Goal: Information Seeking & Learning: Learn about a topic

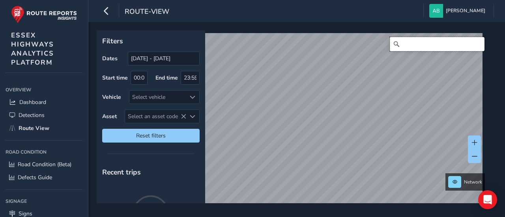
click at [419, 41] on input "Search" at bounding box center [437, 44] width 95 height 14
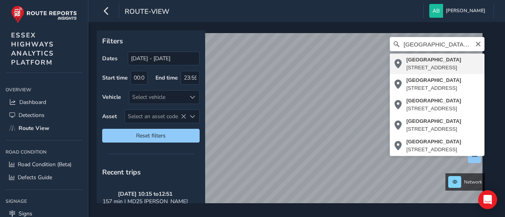
type input "[STREET_ADDRESS]"
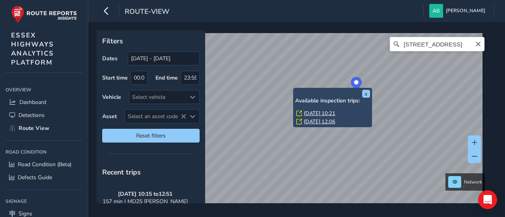
click at [311, 113] on link "[DATE] 10:21" at bounding box center [320, 113] width 32 height 7
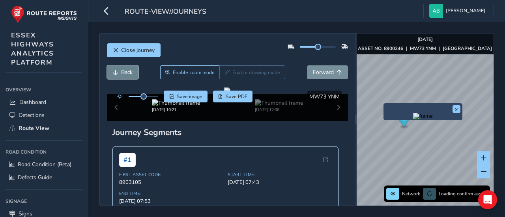
click at [123, 72] on span "Back" at bounding box center [126, 72] width 11 height 7
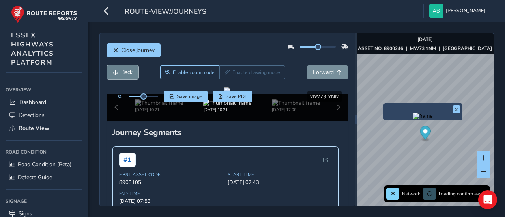
click at [123, 72] on span "Back" at bounding box center [126, 72] width 11 height 7
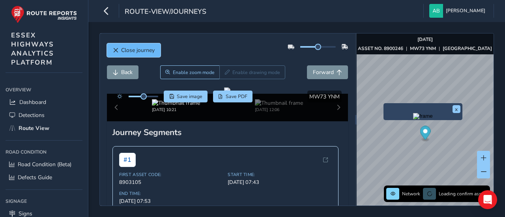
click at [146, 49] on span "Close journey" at bounding box center [138, 50] width 34 height 7
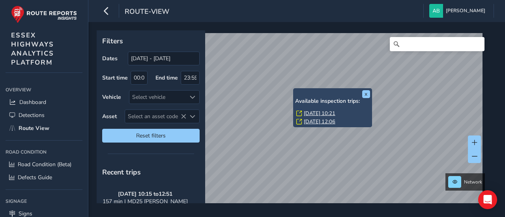
click at [335, 123] on link "[DATE] 12:06" at bounding box center [320, 121] width 32 height 7
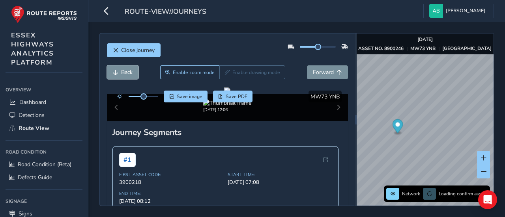
click at [136, 73] on button "Back" at bounding box center [123, 73] width 32 height 14
click at [132, 72] on span "Back" at bounding box center [126, 72] width 11 height 7
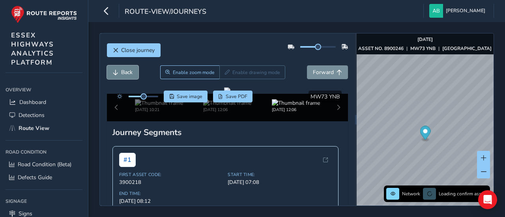
click at [132, 72] on span "Back" at bounding box center [126, 72] width 11 height 7
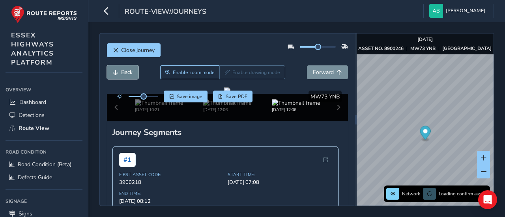
click at [132, 72] on span "Back" at bounding box center [126, 72] width 11 height 7
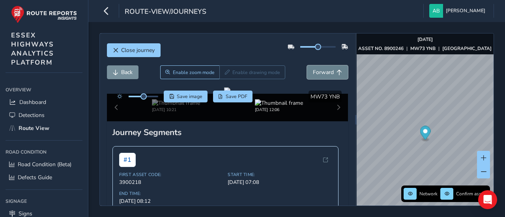
click at [316, 69] on span "Forward" at bounding box center [323, 72] width 21 height 7
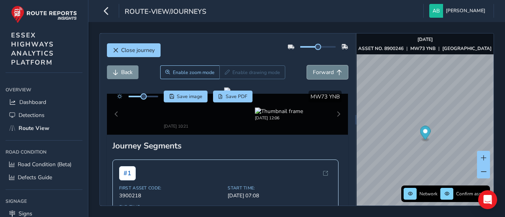
click at [316, 69] on span "Forward" at bounding box center [323, 72] width 21 height 7
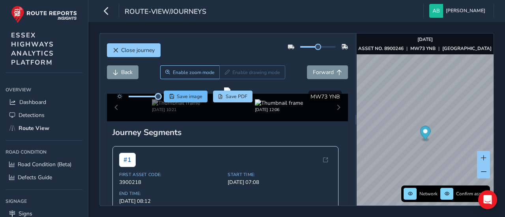
drag, startPoint x: 143, startPoint y: 97, endPoint x: 180, endPoint y: 101, distance: 36.5
click at [180, 101] on div "Save image Save PDF" at bounding box center [183, 97] width 140 height 12
click at [224, 94] on div at bounding box center [227, 91] width 6 height 6
click at [321, 69] on span "Forward" at bounding box center [323, 72] width 21 height 7
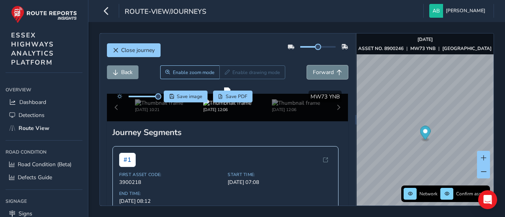
click at [316, 75] on span "Forward" at bounding box center [323, 72] width 21 height 7
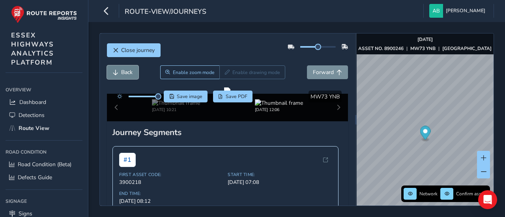
click at [127, 72] on span "Back" at bounding box center [126, 72] width 11 height 7
click at [317, 71] on span "Forward" at bounding box center [323, 72] width 21 height 7
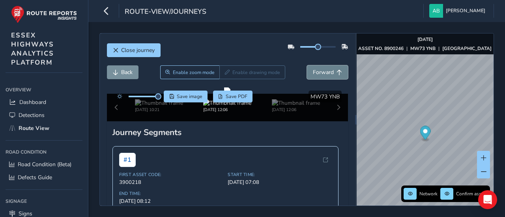
click at [317, 71] on span "Forward" at bounding box center [323, 72] width 21 height 7
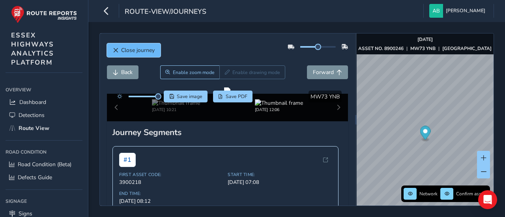
click at [144, 47] on span "Close journey" at bounding box center [138, 50] width 34 height 7
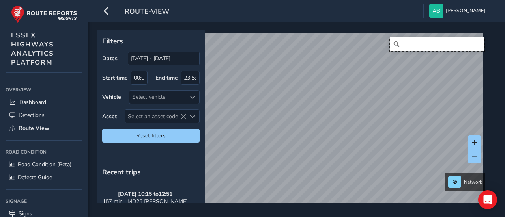
click at [426, 46] on input "Search" at bounding box center [437, 44] width 95 height 14
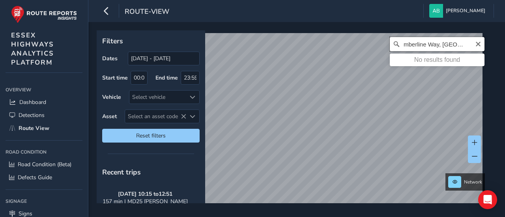
click at [460, 47] on input "cymberline Way, [GEOGRAPHIC_DATA]" at bounding box center [437, 44] width 95 height 14
type input "cymberline Way, [GEOGRAPHIC_DATA]"
click at [462, 64] on div "cymberline Way, [GEOGRAPHIC_DATA] No results found" at bounding box center [293, 123] width 389 height 180
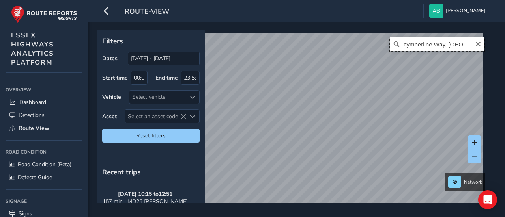
click at [463, 42] on input "cymberline Way, [GEOGRAPHIC_DATA]" at bounding box center [437, 44] width 95 height 14
click at [476, 45] on icon "Clear" at bounding box center [478, 44] width 5 height 5
click at [425, 47] on input "Search" at bounding box center [437, 44] width 95 height 14
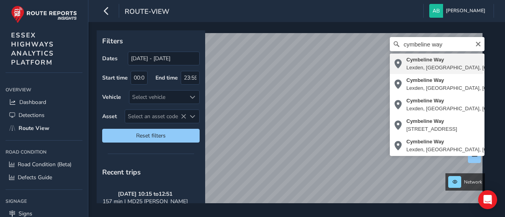
type input "[STREET_ADDRESS]"
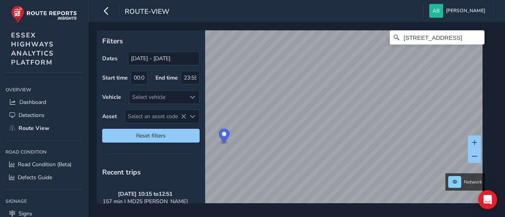
scroll to position [12, 0]
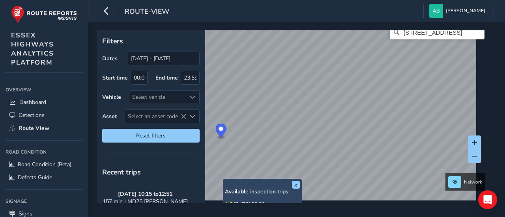
click at [244, 203] on link "[DATE] 07:22" at bounding box center [250, 204] width 32 height 7
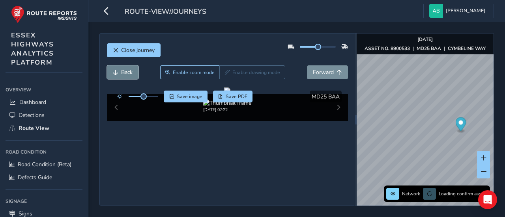
click at [129, 70] on span "Back" at bounding box center [126, 72] width 11 height 7
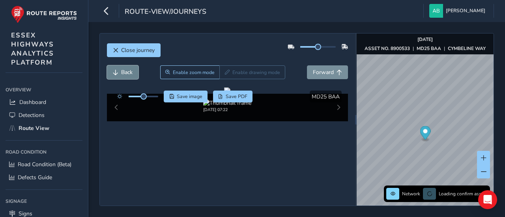
click at [129, 70] on span "Back" at bounding box center [126, 72] width 11 height 7
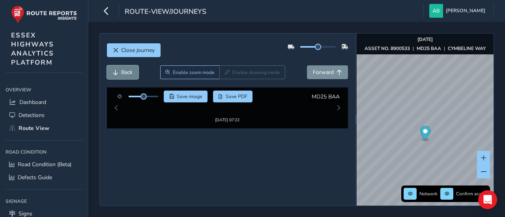
click at [129, 70] on span "Back" at bounding box center [126, 72] width 11 height 7
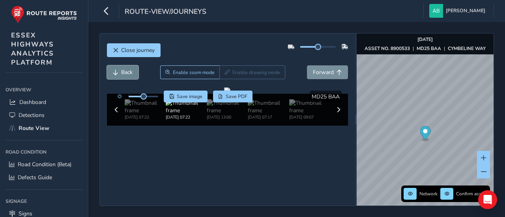
click at [129, 70] on span "Back" at bounding box center [126, 72] width 11 height 7
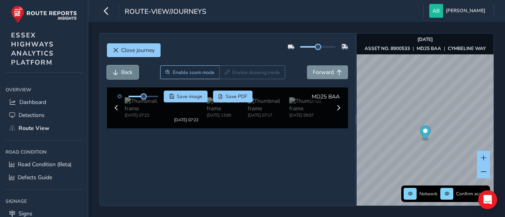
click at [129, 70] on span "Back" at bounding box center [126, 72] width 11 height 7
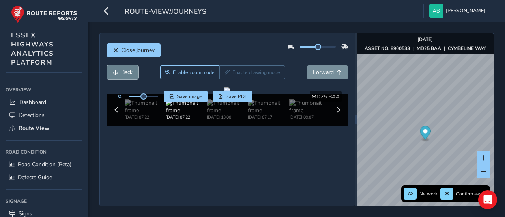
click at [129, 70] on span "Back" at bounding box center [126, 72] width 11 height 7
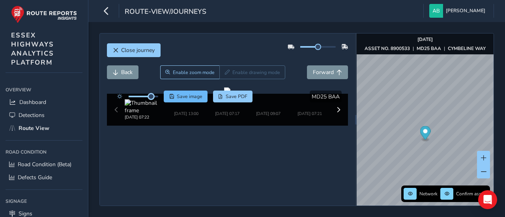
drag, startPoint x: 144, startPoint y: 97, endPoint x: 170, endPoint y: 99, distance: 26.2
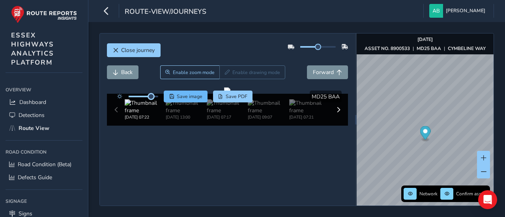
click at [170, 99] on div "Save image Save PDF" at bounding box center [183, 97] width 140 height 12
click at [129, 67] on button "Back" at bounding box center [123, 73] width 32 height 14
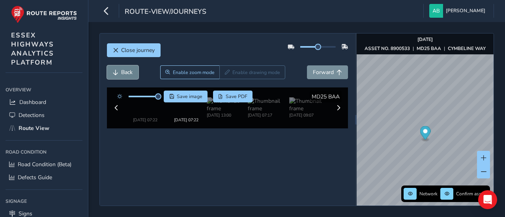
click at [129, 69] on span "Back" at bounding box center [126, 72] width 11 height 7
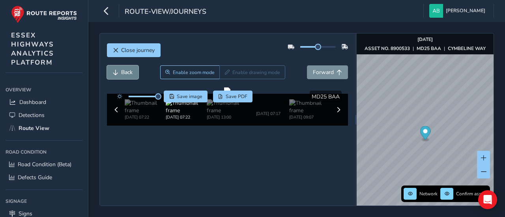
click at [129, 69] on span "Back" at bounding box center [126, 72] width 11 height 7
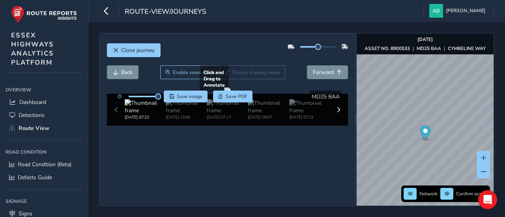
drag, startPoint x: 270, startPoint y: 145, endPoint x: 297, endPoint y: 110, distance: 44.1
click at [230, 94] on div at bounding box center [227, 91] width 6 height 6
click at [129, 70] on span "Back" at bounding box center [126, 72] width 11 height 7
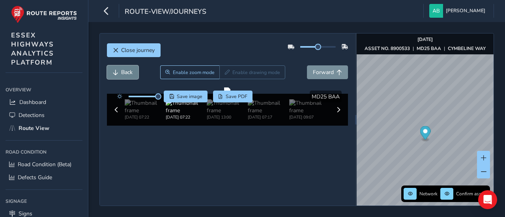
click at [129, 70] on span "Back" at bounding box center [126, 72] width 11 height 7
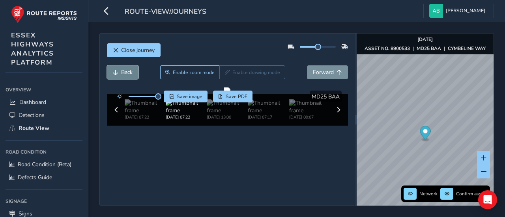
click at [129, 70] on span "Back" at bounding box center [126, 72] width 11 height 7
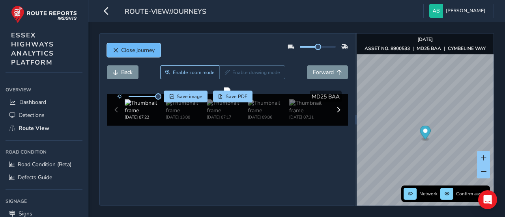
click at [129, 49] on span "Close journey" at bounding box center [138, 50] width 34 height 7
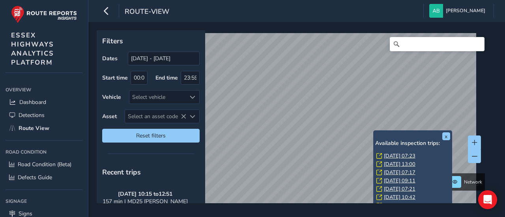
click at [408, 172] on link "[DATE] 07:17" at bounding box center [400, 172] width 32 height 7
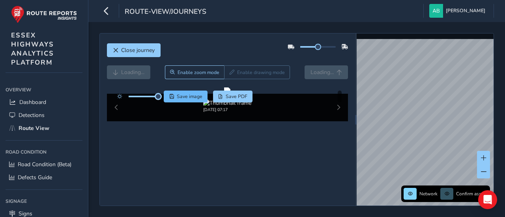
drag, startPoint x: 143, startPoint y: 97, endPoint x: 165, endPoint y: 99, distance: 21.4
click at [165, 99] on div "Save image Save PDF" at bounding box center [183, 97] width 140 height 12
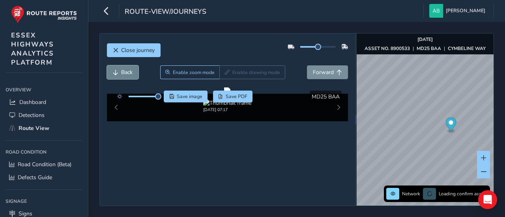
click at [126, 73] on span "Back" at bounding box center [126, 72] width 11 height 7
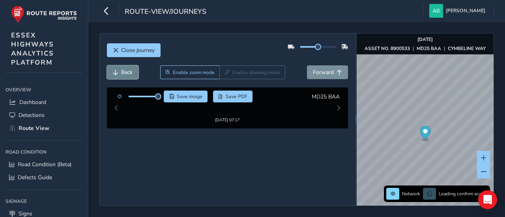
click at [126, 73] on span "Back" at bounding box center [126, 72] width 11 height 7
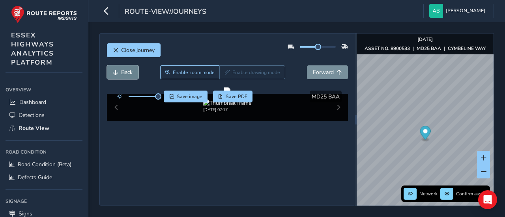
click at [126, 73] on span "Back" at bounding box center [126, 72] width 11 height 7
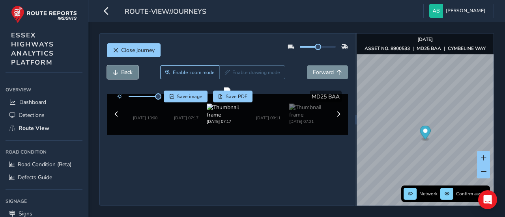
click at [126, 73] on span "Back" at bounding box center [126, 72] width 11 height 7
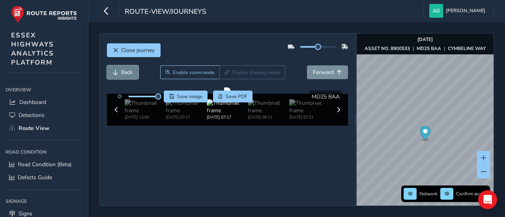
click at [126, 73] on span "Back" at bounding box center [126, 72] width 11 height 7
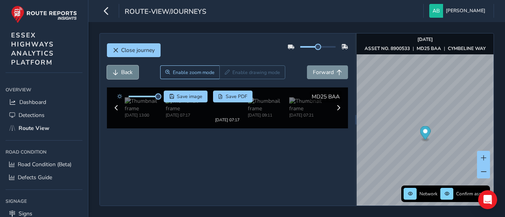
click at [126, 73] on span "Back" at bounding box center [126, 72] width 11 height 7
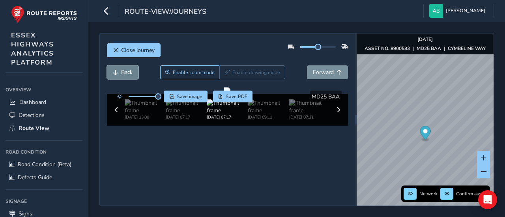
click at [126, 73] on span "Back" at bounding box center [126, 72] width 11 height 7
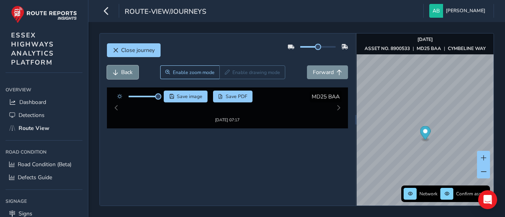
click at [126, 73] on span "Back" at bounding box center [126, 72] width 11 height 7
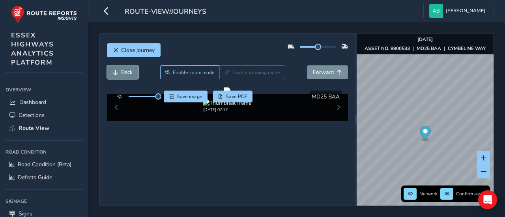
click at [126, 73] on span "Back" at bounding box center [126, 72] width 11 height 7
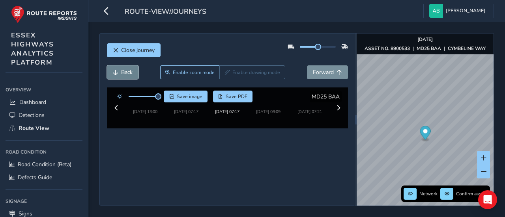
click at [126, 73] on span "Back" at bounding box center [126, 72] width 11 height 7
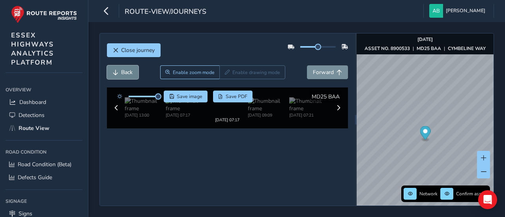
click at [126, 73] on span "Back" at bounding box center [126, 72] width 11 height 7
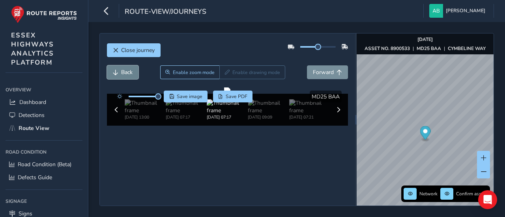
click at [126, 73] on span "Back" at bounding box center [126, 72] width 11 height 7
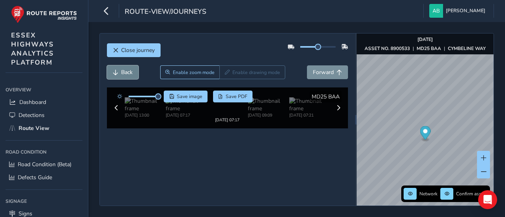
click at [126, 73] on span "Back" at bounding box center [126, 72] width 11 height 7
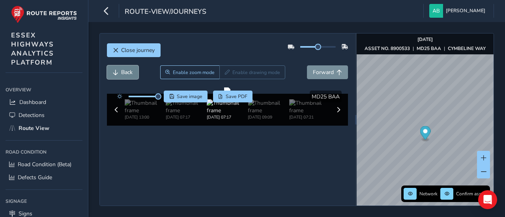
click at [126, 73] on span "Back" at bounding box center [126, 72] width 11 height 7
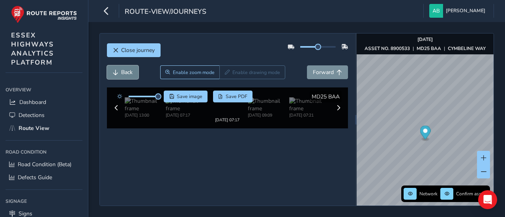
click at [126, 73] on span "Back" at bounding box center [126, 72] width 11 height 7
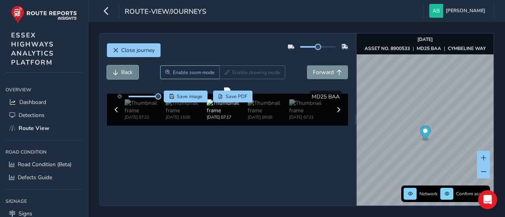
click at [118, 70] on button "Back" at bounding box center [123, 73] width 32 height 14
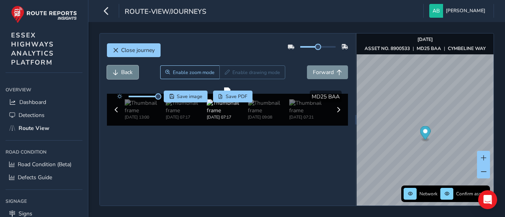
click at [118, 70] on button "Back" at bounding box center [123, 73] width 32 height 14
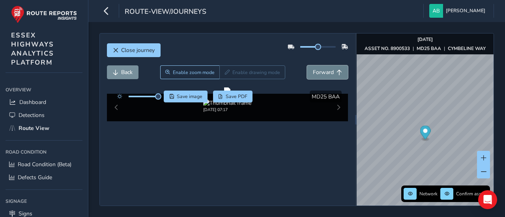
click at [313, 71] on span "Forward" at bounding box center [323, 72] width 21 height 7
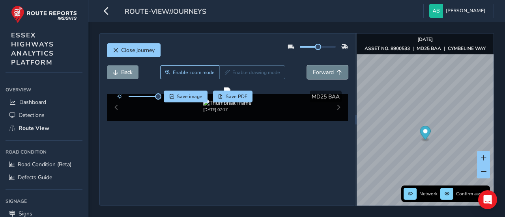
click at [313, 71] on span "Forward" at bounding box center [323, 72] width 21 height 7
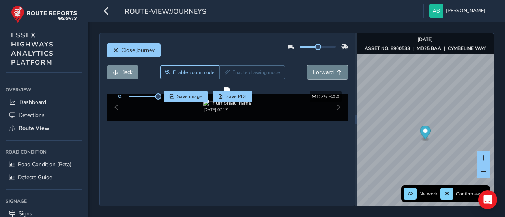
click at [313, 71] on span "Forward" at bounding box center [323, 72] width 21 height 7
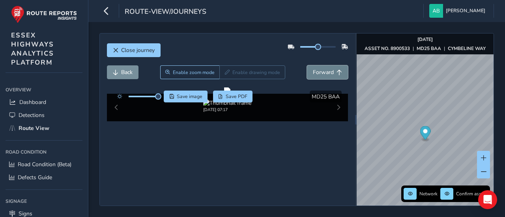
click at [313, 71] on span "Forward" at bounding box center [323, 72] width 21 height 7
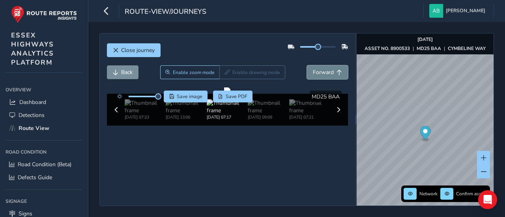
click at [321, 74] on span "Forward" at bounding box center [323, 72] width 21 height 7
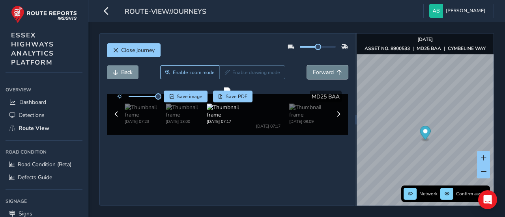
click at [321, 74] on span "Forward" at bounding box center [323, 72] width 21 height 7
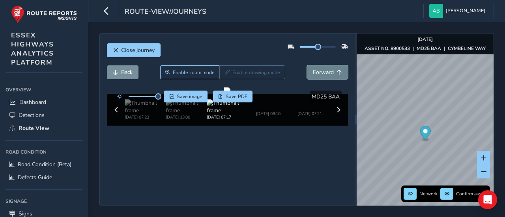
click at [321, 74] on span "Forward" at bounding box center [323, 72] width 21 height 7
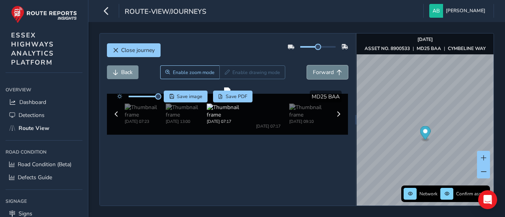
click at [321, 74] on span "Forward" at bounding box center [323, 72] width 21 height 7
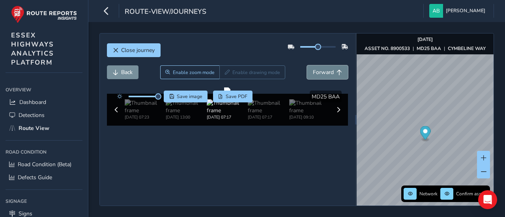
click at [321, 74] on span "Forward" at bounding box center [323, 72] width 21 height 7
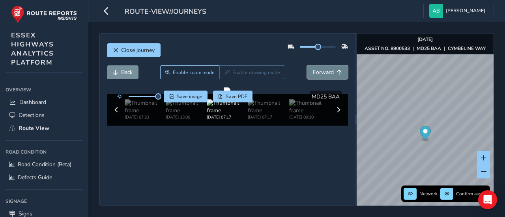
click at [321, 74] on span "Forward" at bounding box center [323, 72] width 21 height 7
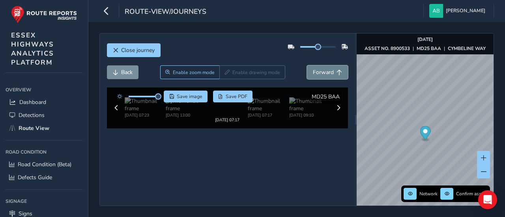
click at [321, 74] on span "Forward" at bounding box center [323, 72] width 21 height 7
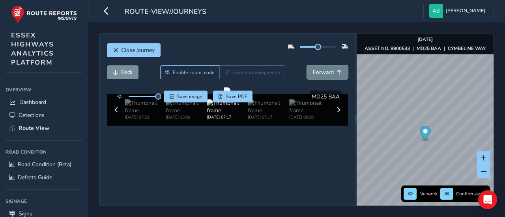
click at [321, 74] on span "Forward" at bounding box center [323, 72] width 21 height 7
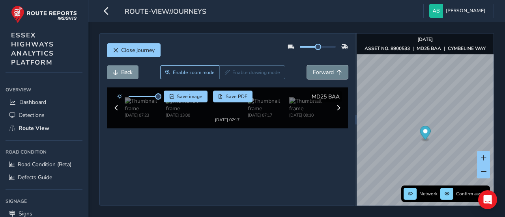
click at [321, 74] on span "Forward" at bounding box center [323, 72] width 21 height 7
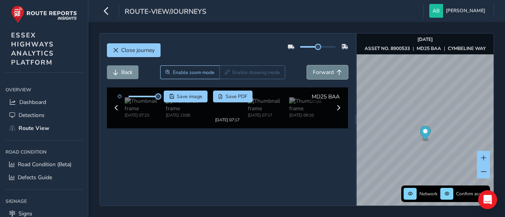
click at [321, 74] on span "Forward" at bounding box center [323, 72] width 21 height 7
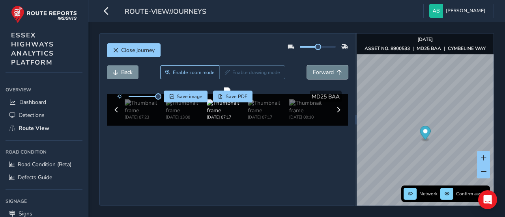
click at [321, 74] on span "Forward" at bounding box center [323, 72] width 21 height 7
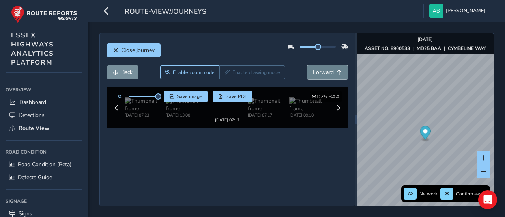
click at [321, 74] on span "Forward" at bounding box center [323, 72] width 21 height 7
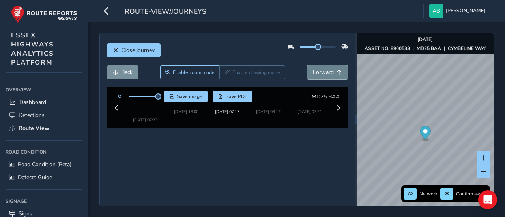
click at [321, 74] on span "Forward" at bounding box center [323, 72] width 21 height 7
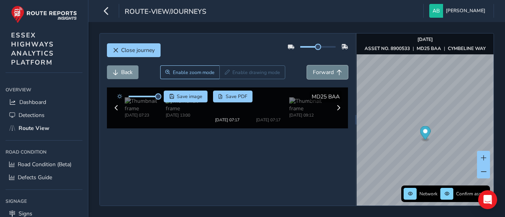
click at [321, 74] on span "Forward" at bounding box center [323, 72] width 21 height 7
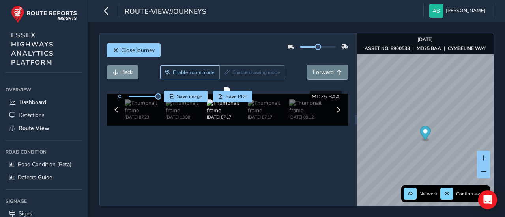
click at [321, 74] on span "Forward" at bounding box center [323, 72] width 21 height 7
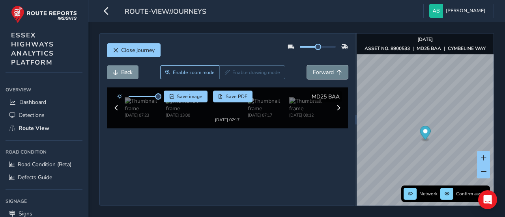
click at [321, 74] on span "Forward" at bounding box center [323, 72] width 21 height 7
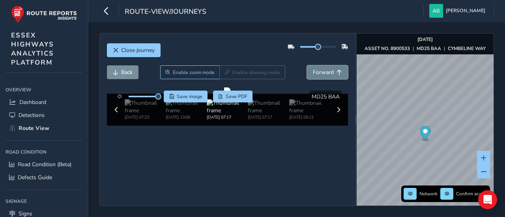
click at [321, 74] on span "Forward" at bounding box center [323, 72] width 21 height 7
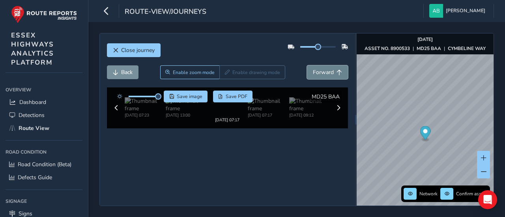
click at [321, 74] on span "Forward" at bounding box center [323, 72] width 21 height 7
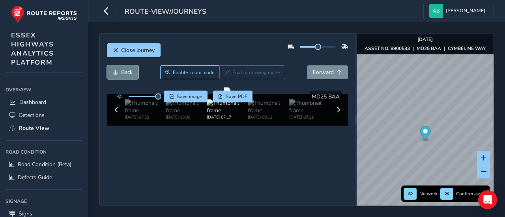
click at [125, 73] on span "Back" at bounding box center [126, 72] width 11 height 7
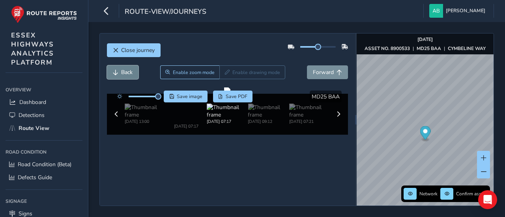
click at [125, 73] on span "Back" at bounding box center [126, 72] width 11 height 7
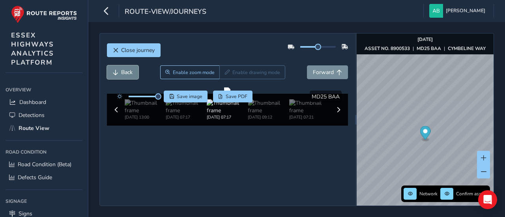
click at [125, 73] on span "Back" at bounding box center [126, 72] width 11 height 7
click at [126, 73] on span "Back" at bounding box center [126, 72] width 11 height 7
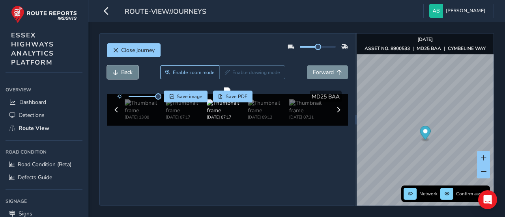
click at [126, 73] on span "Back" at bounding box center [126, 72] width 11 height 7
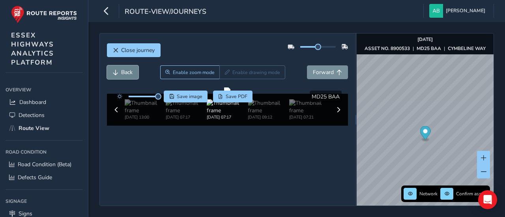
click at [126, 73] on span "Back" at bounding box center [126, 72] width 11 height 7
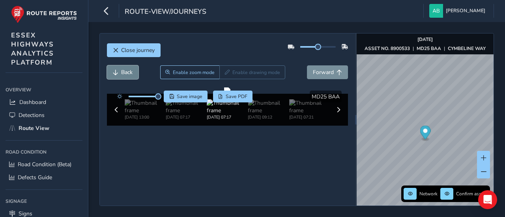
click at [126, 73] on span "Back" at bounding box center [126, 72] width 11 height 7
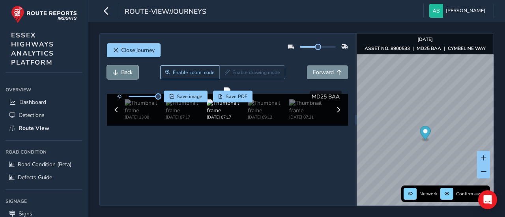
click at [126, 73] on span "Back" at bounding box center [126, 72] width 11 height 7
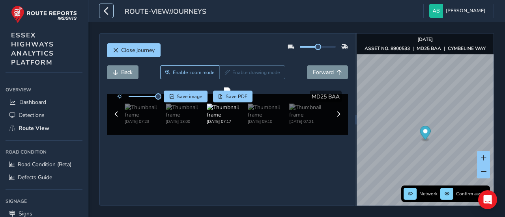
click at [107, 8] on icon "button" at bounding box center [106, 11] width 8 height 14
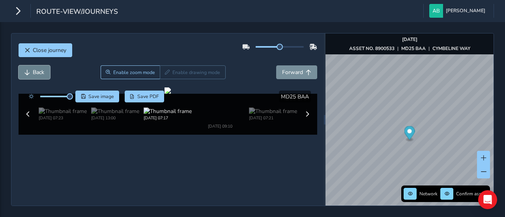
click at [37, 71] on span "Back" at bounding box center [38, 72] width 11 height 7
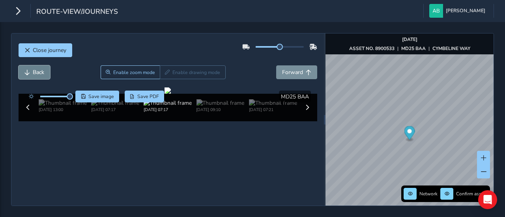
click at [37, 71] on span "Back" at bounding box center [38, 72] width 11 height 7
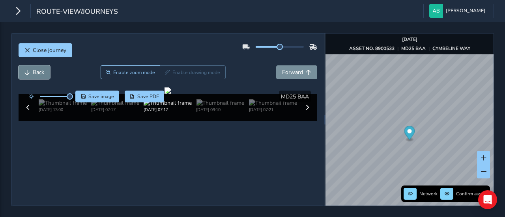
click at [37, 71] on span "Back" at bounding box center [38, 72] width 11 height 7
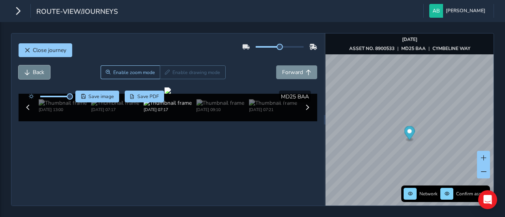
click at [37, 71] on span "Back" at bounding box center [38, 72] width 11 height 7
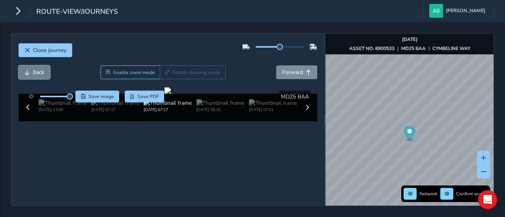
click at [37, 71] on span "Back" at bounding box center [38, 72] width 11 height 7
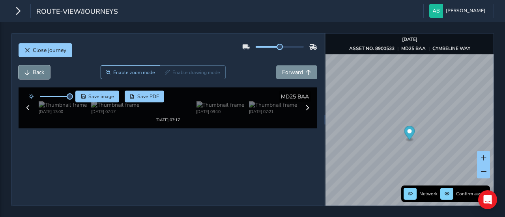
click at [37, 71] on span "Back" at bounding box center [38, 72] width 11 height 7
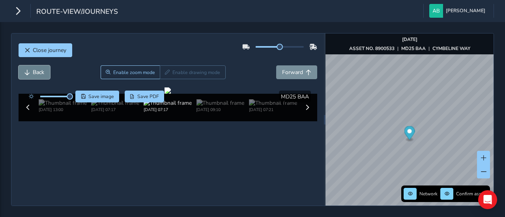
click at [37, 71] on span "Back" at bounding box center [38, 72] width 11 height 7
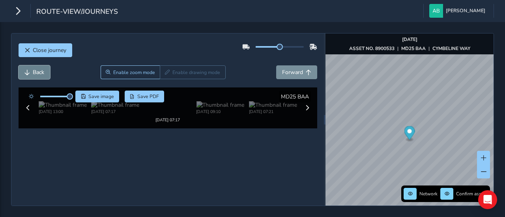
click at [37, 71] on span "Back" at bounding box center [38, 72] width 11 height 7
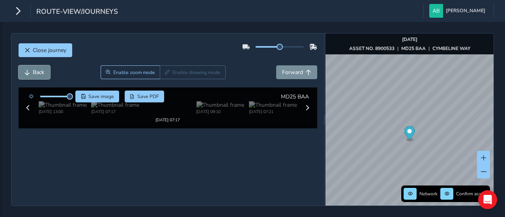
click at [37, 71] on span "Back" at bounding box center [38, 72] width 11 height 7
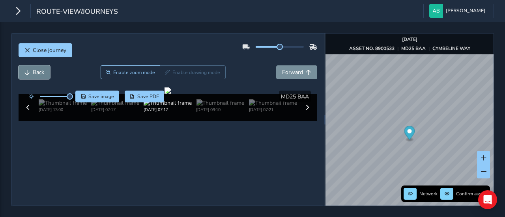
click at [37, 71] on span "Back" at bounding box center [38, 72] width 11 height 7
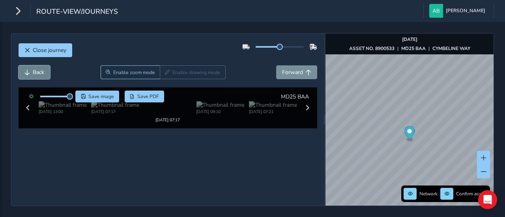
click at [37, 71] on span "Back" at bounding box center [38, 72] width 11 height 7
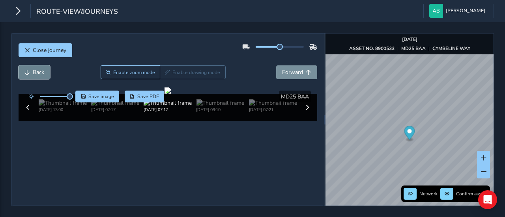
click at [37, 71] on span "Back" at bounding box center [38, 72] width 11 height 7
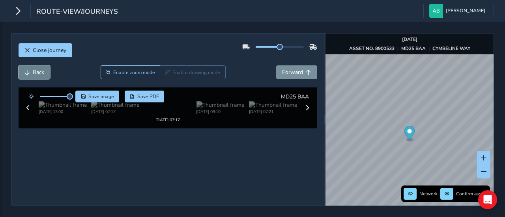
click at [37, 71] on span "Back" at bounding box center [38, 72] width 11 height 7
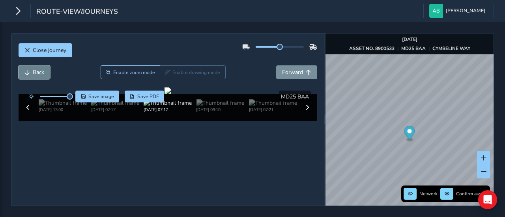
click at [37, 71] on span "Back" at bounding box center [38, 72] width 11 height 7
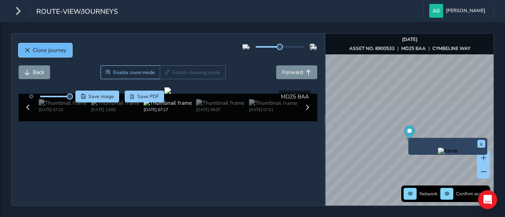
click at [51, 49] on span "Close journey" at bounding box center [50, 50] width 34 height 7
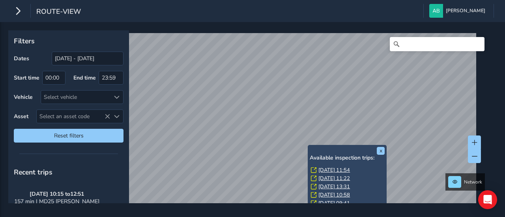
click at [319, 171] on link "[DATE] 11:54" at bounding box center [334, 170] width 32 height 7
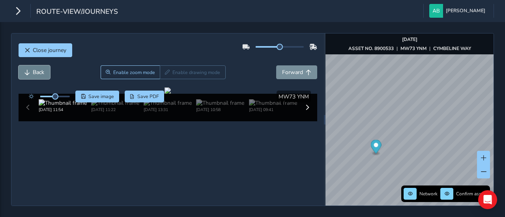
click at [41, 74] on span "Back" at bounding box center [38, 72] width 11 height 7
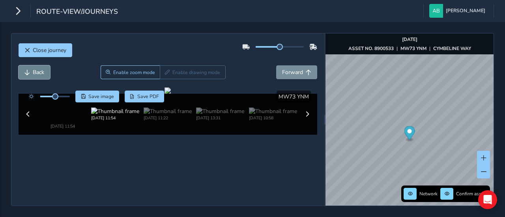
click at [41, 74] on span "Back" at bounding box center [38, 72] width 11 height 7
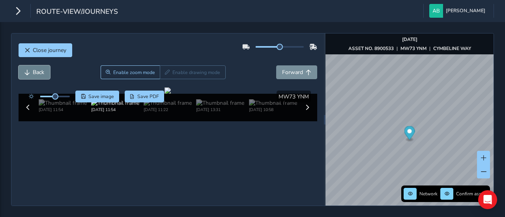
click at [41, 74] on span "Back" at bounding box center [38, 72] width 11 height 7
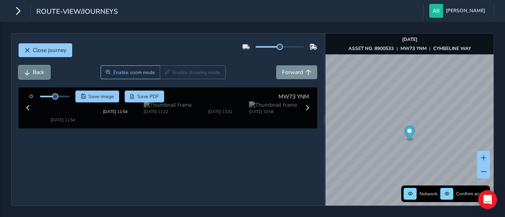
click at [41, 74] on span "Back" at bounding box center [38, 72] width 11 height 7
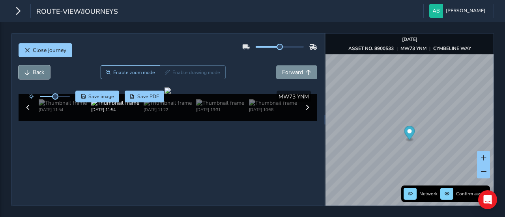
click at [41, 74] on span "Back" at bounding box center [38, 72] width 11 height 7
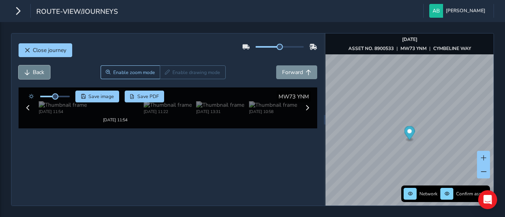
click at [41, 74] on span "Back" at bounding box center [38, 72] width 11 height 7
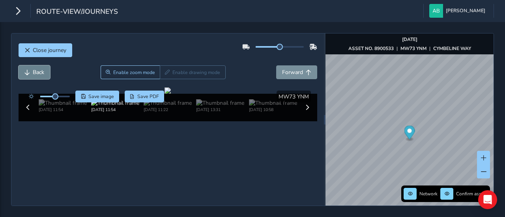
click at [41, 74] on span "Back" at bounding box center [38, 72] width 11 height 7
click at [288, 70] on span "Forward" at bounding box center [292, 72] width 21 height 7
click at [39, 71] on span "Back" at bounding box center [38, 72] width 11 height 7
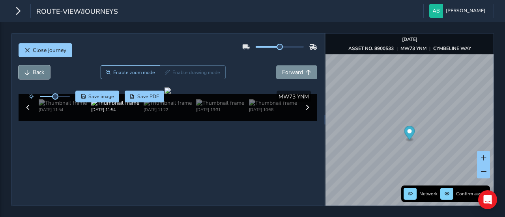
click at [39, 71] on span "Back" at bounding box center [38, 72] width 11 height 7
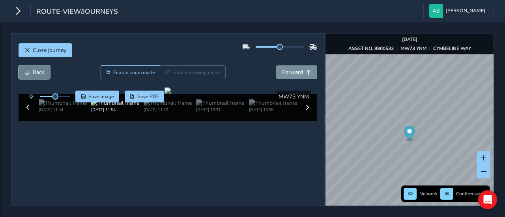
click at [39, 71] on span "Back" at bounding box center [38, 72] width 11 height 7
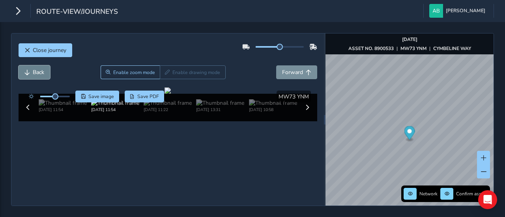
click at [39, 71] on span "Back" at bounding box center [38, 72] width 11 height 7
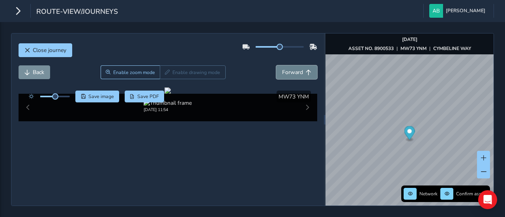
click at [287, 72] on span "Forward" at bounding box center [292, 72] width 21 height 7
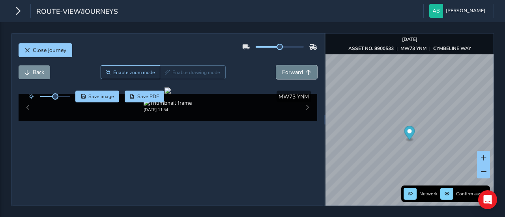
click at [287, 72] on span "Forward" at bounding box center [292, 72] width 21 height 7
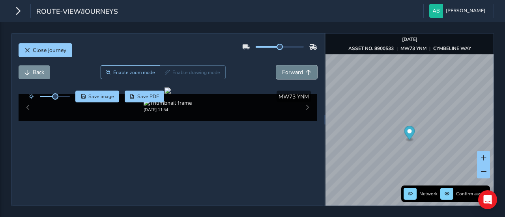
click at [287, 72] on span "Forward" at bounding box center [292, 72] width 21 height 7
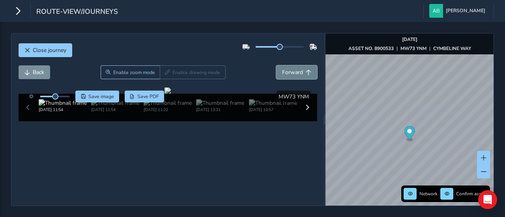
click at [287, 72] on span "Forward" at bounding box center [292, 72] width 21 height 7
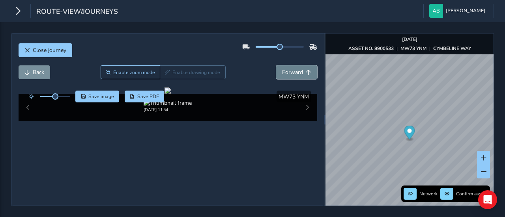
click at [287, 72] on span "Forward" at bounding box center [292, 72] width 21 height 7
drag, startPoint x: 232, startPoint y: 79, endPoint x: 275, endPoint y: 80, distance: 43.4
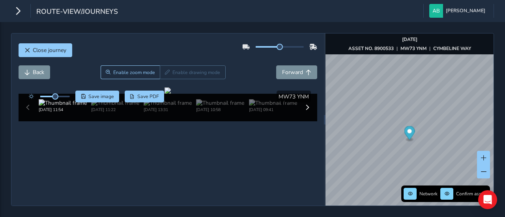
click at [276, 79] on div "Back Enable zoom mode Enable drawing mode Forward" at bounding box center [168, 77] width 299 height 22
drag, startPoint x: 163, startPoint y: 142, endPoint x: 206, endPoint y: 135, distance: 43.6
click at [171, 94] on div at bounding box center [168, 91] width 6 height 6
drag, startPoint x: 55, startPoint y: 95, endPoint x: 80, endPoint y: 95, distance: 24.5
click at [80, 95] on div "Save image Save PDF" at bounding box center [95, 97] width 140 height 12
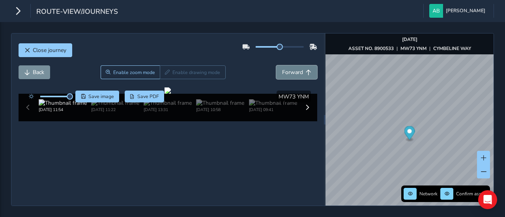
click at [294, 70] on span "Forward" at bounding box center [292, 72] width 21 height 7
click at [291, 72] on span "Forward" at bounding box center [292, 72] width 21 height 7
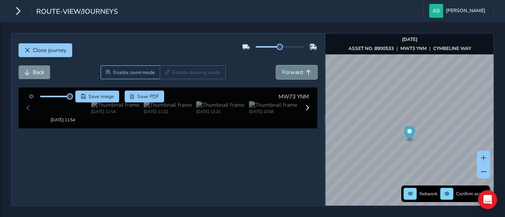
click at [291, 72] on span "Forward" at bounding box center [292, 72] width 21 height 7
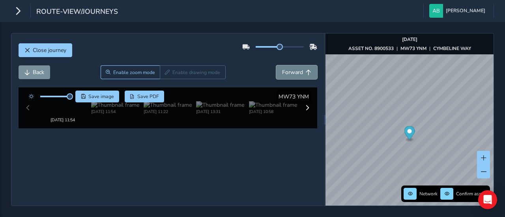
click at [291, 72] on span "Forward" at bounding box center [292, 72] width 21 height 7
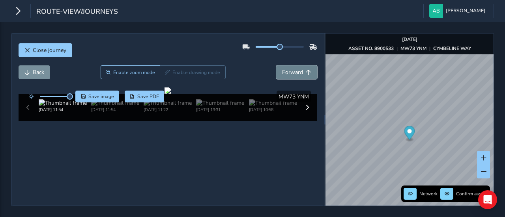
click at [291, 72] on span "Forward" at bounding box center [292, 72] width 21 height 7
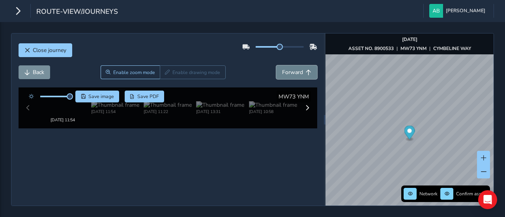
click at [291, 72] on span "Forward" at bounding box center [292, 72] width 21 height 7
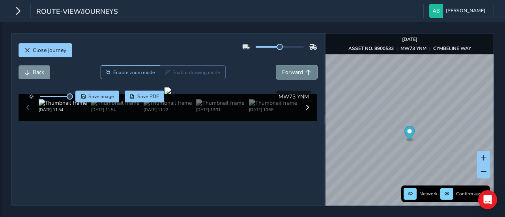
click at [291, 72] on span "Forward" at bounding box center [292, 72] width 21 height 7
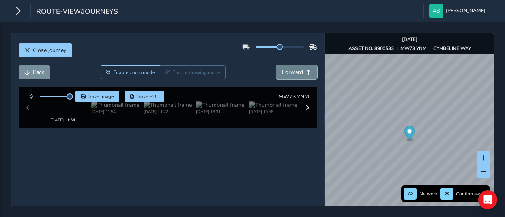
click at [291, 72] on span "Forward" at bounding box center [292, 72] width 21 height 7
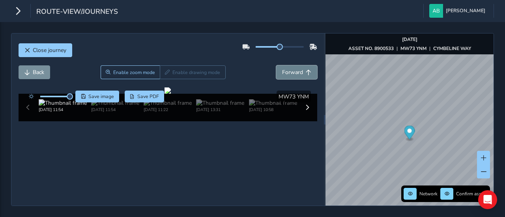
click at [291, 72] on span "Forward" at bounding box center [292, 72] width 21 height 7
click at [31, 72] on button "Back" at bounding box center [35, 73] width 32 height 14
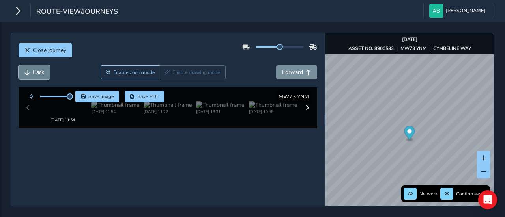
click at [31, 72] on button "Back" at bounding box center [35, 73] width 32 height 14
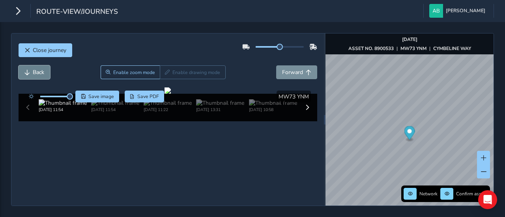
click at [31, 72] on button "Back" at bounding box center [35, 73] width 32 height 14
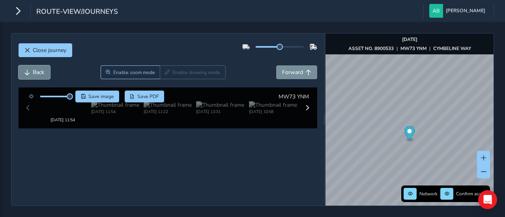
click at [31, 72] on button "Back" at bounding box center [35, 73] width 32 height 14
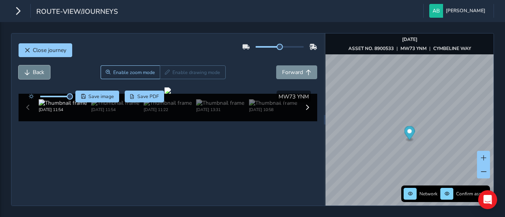
click at [31, 72] on button "Back" at bounding box center [35, 73] width 32 height 14
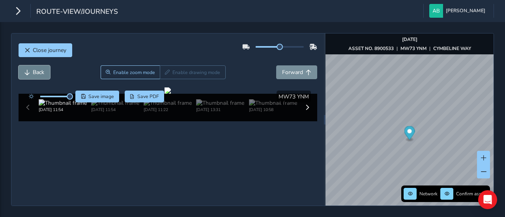
click at [31, 72] on button "Back" at bounding box center [35, 73] width 32 height 14
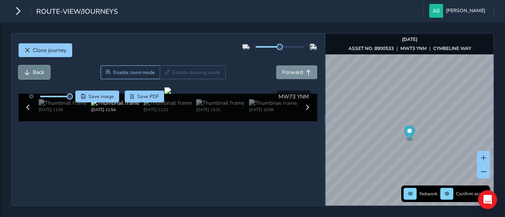
click at [31, 72] on button "Back" at bounding box center [35, 73] width 32 height 14
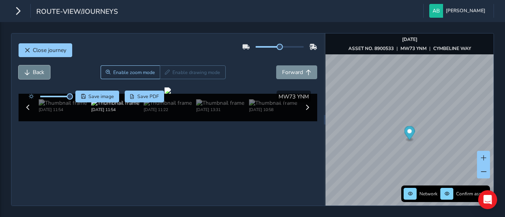
click at [31, 72] on button "Back" at bounding box center [35, 73] width 32 height 14
click at [32, 71] on button "Back" at bounding box center [35, 73] width 32 height 14
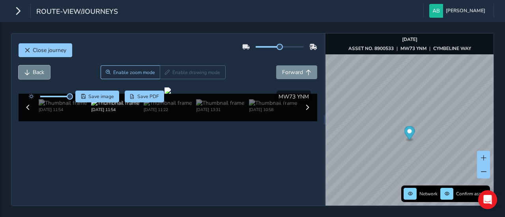
click at [32, 71] on button "Back" at bounding box center [35, 73] width 32 height 14
click at [295, 71] on span "Forward" at bounding box center [292, 72] width 21 height 7
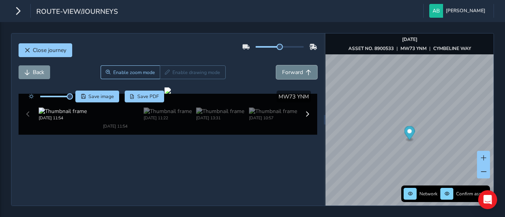
click at [294, 72] on span "Forward" at bounding box center [292, 72] width 21 height 7
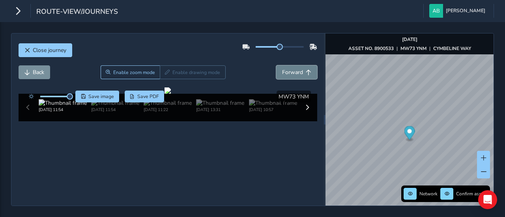
click at [294, 72] on span "Forward" at bounding box center [292, 72] width 21 height 7
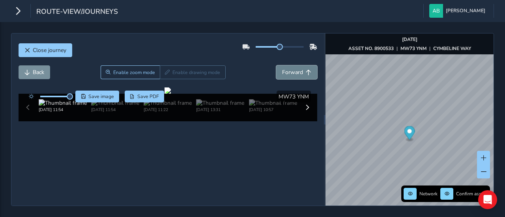
click at [294, 72] on span "Forward" at bounding box center [292, 72] width 21 height 7
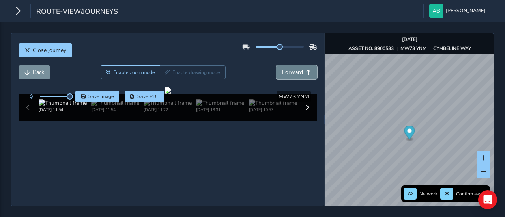
click at [294, 72] on span "Forward" at bounding box center [292, 72] width 21 height 7
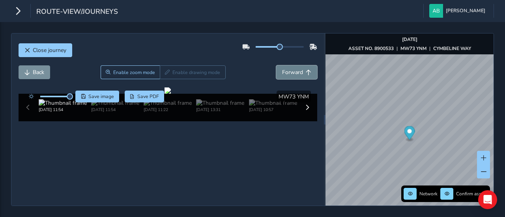
click at [294, 72] on span "Forward" at bounding box center [292, 72] width 21 height 7
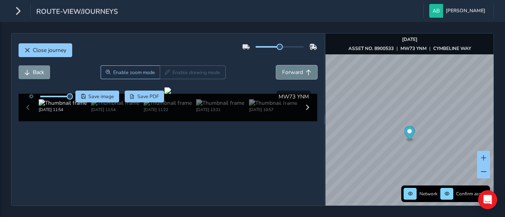
click at [294, 72] on span "Forward" at bounding box center [292, 72] width 21 height 7
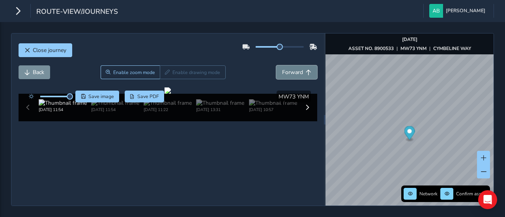
click at [294, 72] on span "Forward" at bounding box center [292, 72] width 21 height 7
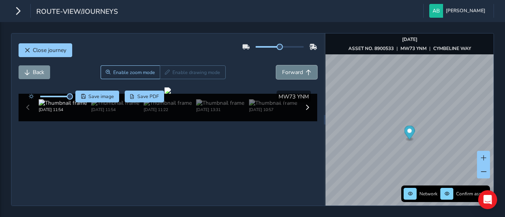
click at [294, 72] on span "Forward" at bounding box center [292, 72] width 21 height 7
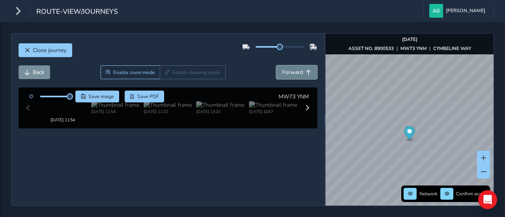
click at [294, 72] on span "Forward" at bounding box center [292, 72] width 21 height 7
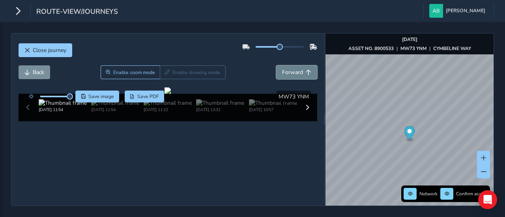
click at [294, 72] on span "Forward" at bounding box center [292, 72] width 21 height 7
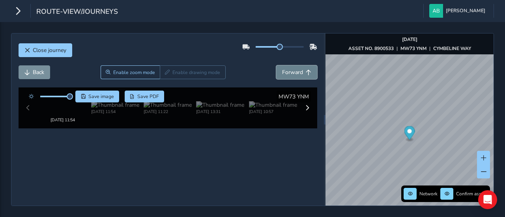
click at [294, 72] on span "Forward" at bounding box center [292, 72] width 21 height 7
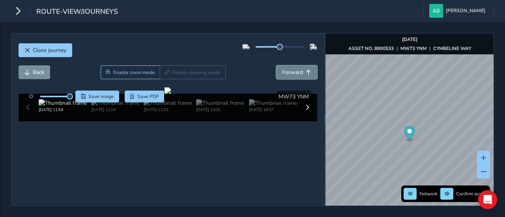
click at [294, 72] on span "Forward" at bounding box center [292, 72] width 21 height 7
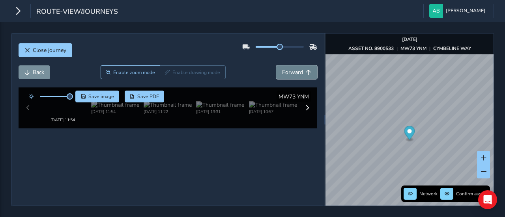
click at [294, 72] on span "Forward" at bounding box center [292, 72] width 21 height 7
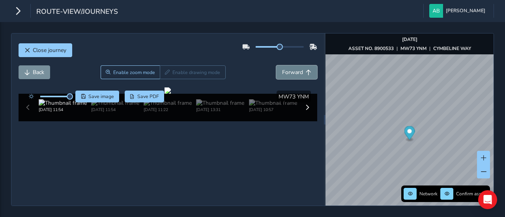
click at [294, 72] on span "Forward" at bounding box center [292, 72] width 21 height 7
click at [39, 69] on span "Back" at bounding box center [38, 72] width 11 height 7
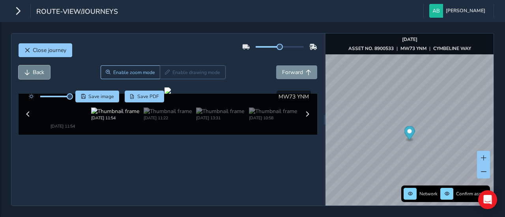
click at [39, 69] on span "Back" at bounding box center [38, 72] width 11 height 7
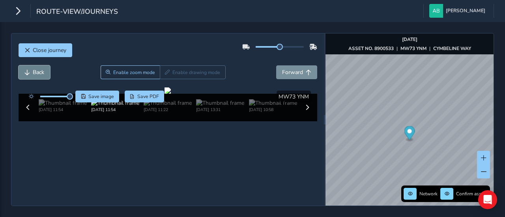
click at [39, 69] on span "Back" at bounding box center [38, 72] width 11 height 7
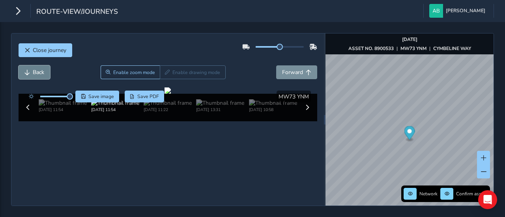
click at [39, 69] on span "Back" at bounding box center [38, 72] width 11 height 7
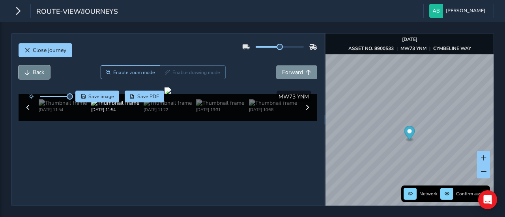
click at [39, 69] on span "Back" at bounding box center [38, 72] width 11 height 7
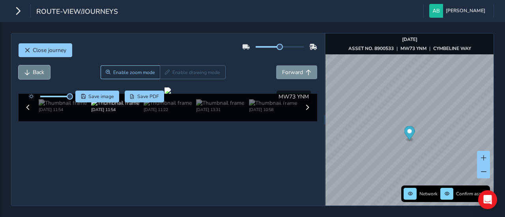
click at [39, 69] on span "Back" at bounding box center [38, 72] width 11 height 7
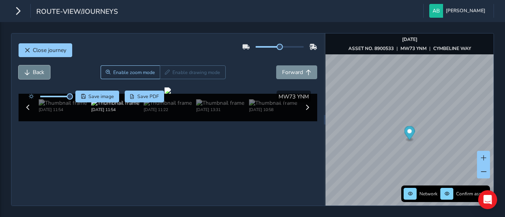
click at [39, 69] on span "Back" at bounding box center [38, 72] width 11 height 7
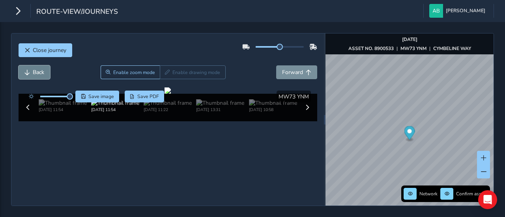
click at [39, 69] on span "Back" at bounding box center [38, 72] width 11 height 7
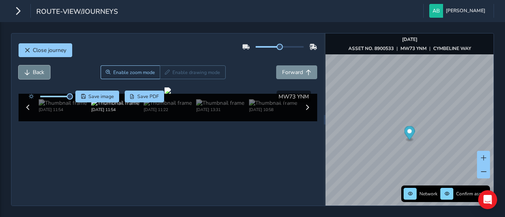
click at [39, 69] on span "Back" at bounding box center [38, 72] width 11 height 7
click at [41, 70] on span "Back" at bounding box center [38, 72] width 11 height 7
click at [42, 70] on span "Back" at bounding box center [38, 72] width 11 height 7
click at [43, 71] on span "Back" at bounding box center [38, 72] width 11 height 7
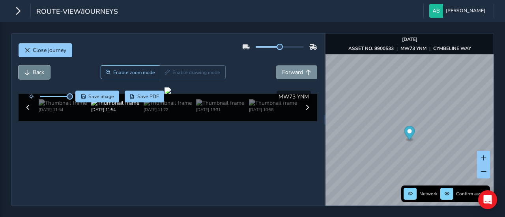
click at [46, 72] on button "Back" at bounding box center [35, 73] width 32 height 14
click at [47, 72] on button "Back" at bounding box center [35, 73] width 32 height 14
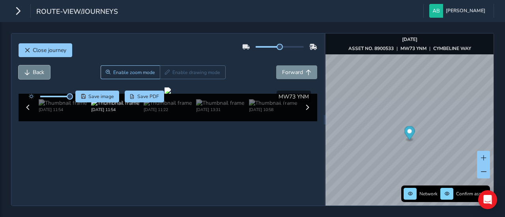
click at [47, 72] on button "Back" at bounding box center [35, 73] width 32 height 14
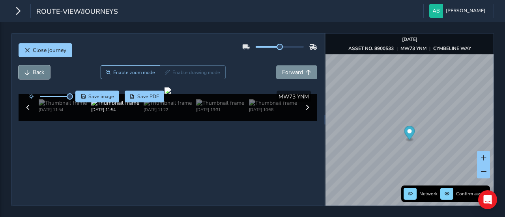
click at [47, 72] on button "Back" at bounding box center [35, 73] width 32 height 14
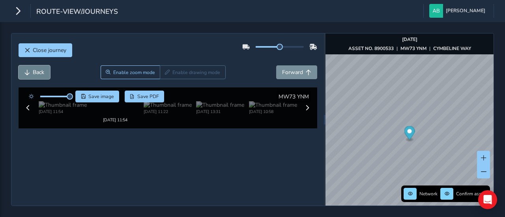
click at [47, 72] on button "Back" at bounding box center [35, 73] width 32 height 14
click at [49, 72] on button "Back" at bounding box center [35, 73] width 32 height 14
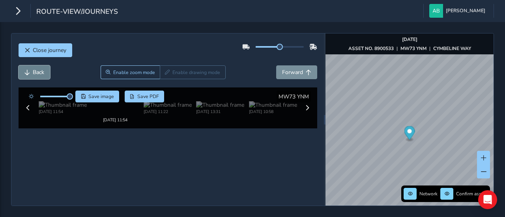
click at [49, 72] on button "Back" at bounding box center [35, 73] width 32 height 14
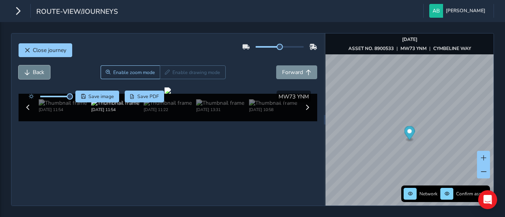
click at [49, 72] on button "Back" at bounding box center [35, 73] width 32 height 14
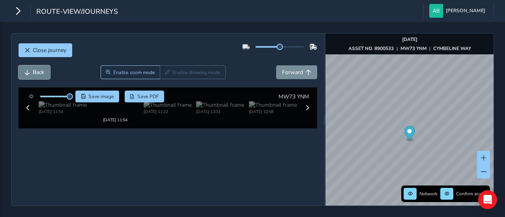
click at [49, 72] on button "Back" at bounding box center [35, 73] width 32 height 14
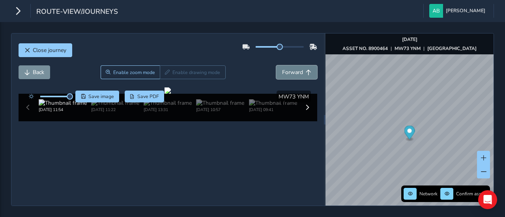
click at [285, 70] on span "Forward" at bounding box center [292, 72] width 21 height 7
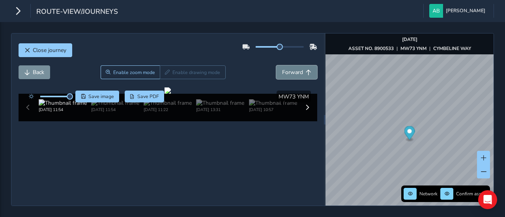
click at [285, 70] on span "Forward" at bounding box center [292, 72] width 21 height 7
click at [322, 10] on div "route-view/journeys [PERSON_NAME] Colour Scheme: Dark Dim Light Logout Close jo…" at bounding box center [252, 108] width 505 height 217
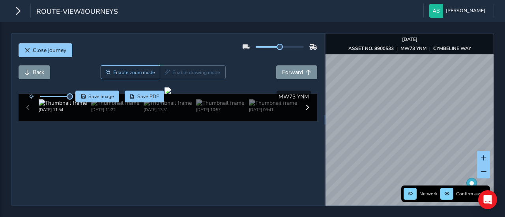
click at [333, 28] on div "Close journey Back Enable zoom mode Enable drawing mode Forward Click and Drag …" at bounding box center [252, 119] width 505 height 195
click at [359, 19] on div "route-view/journeys [PERSON_NAME] Colour Scheme: Dark Dim Light Logout Close jo…" at bounding box center [252, 108] width 505 height 217
click at [388, 43] on div "Network Confirm assets [DATE] ASSET NO. 8900533 | MW73 YNM | CYMBELINE WAY" at bounding box center [410, 120] width 168 height 172
click at [395, 37] on div "Network Confirm assets [DATE] ASSET NO. 8900533 | MW73 YNM | CYMBELINE WAY" at bounding box center [410, 120] width 168 height 172
click at [405, 187] on div "Network Confirm assets [DATE] ASSET NO. 8900533 | MW73 YNM | CYMBELINE WAY" at bounding box center [410, 120] width 168 height 172
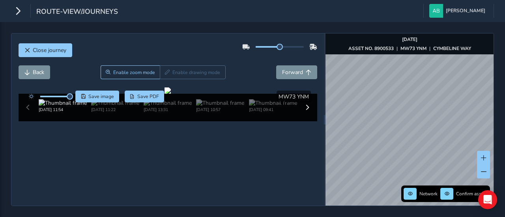
click at [409, 190] on div "Network Confirm assets [DATE] ASSET NO. 8900533 | MW73 YNM | CYMBELINE WAY" at bounding box center [410, 120] width 168 height 172
click at [450, 190] on div "Network Confirm assets [DATE] ASSET NO. 8900533 | MW73 YNM | CYMBELINE WAY" at bounding box center [410, 120] width 168 height 172
click at [469, 189] on div "Network Confirm assets [DATE] ASSET NO. 8900533 | MW73 YNM | CYMBELINE WAY" at bounding box center [410, 120] width 168 height 172
click at [33, 70] on span "Back" at bounding box center [38, 72] width 11 height 7
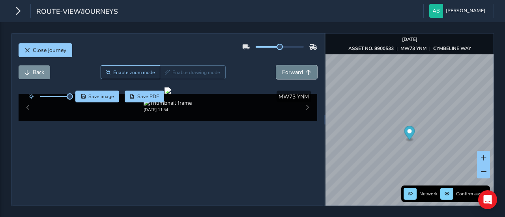
click at [282, 73] on span "Forward" at bounding box center [292, 72] width 21 height 7
click at [282, 72] on span "Forward" at bounding box center [292, 72] width 21 height 7
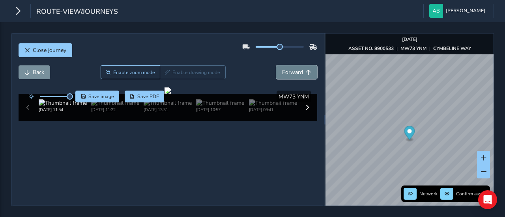
click at [282, 72] on span "Forward" at bounding box center [292, 72] width 21 height 7
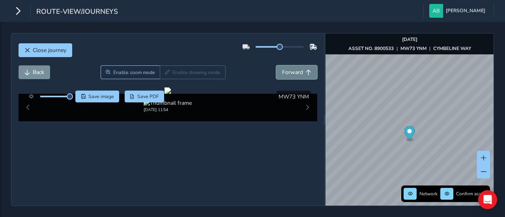
click at [282, 72] on span "Forward" at bounding box center [292, 72] width 21 height 7
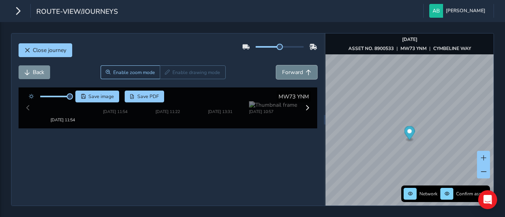
click at [282, 72] on span "Forward" at bounding box center [292, 72] width 21 height 7
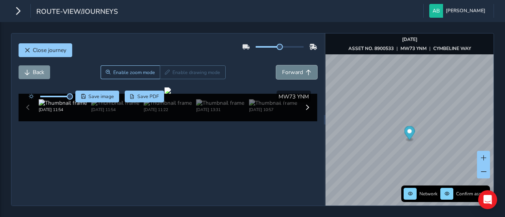
click at [282, 72] on span "Forward" at bounding box center [292, 72] width 21 height 7
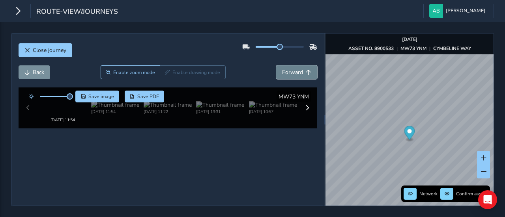
click at [282, 72] on span "Forward" at bounding box center [292, 72] width 21 height 7
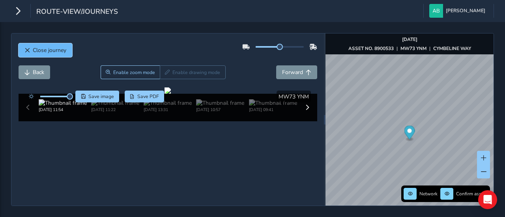
click at [48, 47] on button "Close journey" at bounding box center [46, 50] width 54 height 14
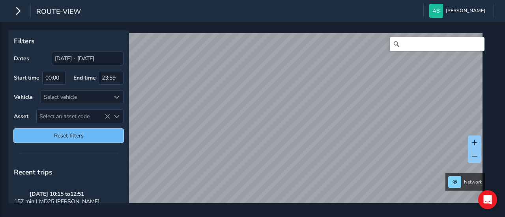
click at [86, 135] on span "Reset filters" at bounding box center [69, 135] width 98 height 7
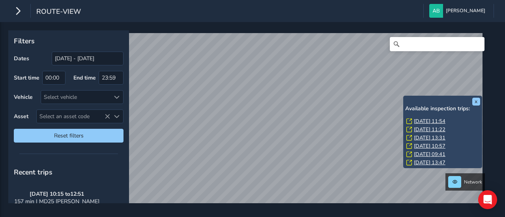
click at [413, 121] on div "[DATE] 11:54" at bounding box center [443, 121] width 74 height 7
click at [416, 121] on link "[DATE] 11:54" at bounding box center [430, 121] width 32 height 7
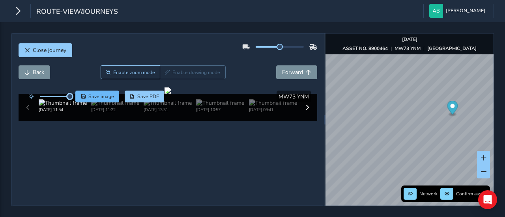
drag, startPoint x: 56, startPoint y: 96, endPoint x: 79, endPoint y: 96, distance: 22.9
click at [79, 96] on div "Save image Save PDF" at bounding box center [95, 97] width 140 height 12
click at [294, 69] on span "Forward" at bounding box center [292, 72] width 21 height 7
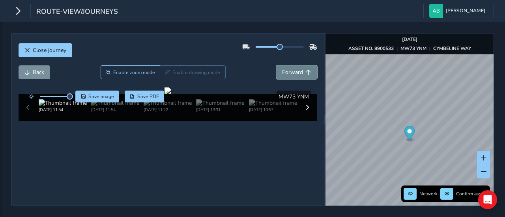
click at [294, 69] on span "Forward" at bounding box center [292, 72] width 21 height 7
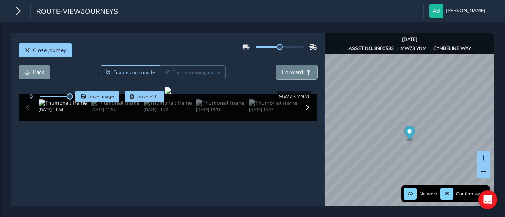
click at [294, 69] on span "Forward" at bounding box center [292, 72] width 21 height 7
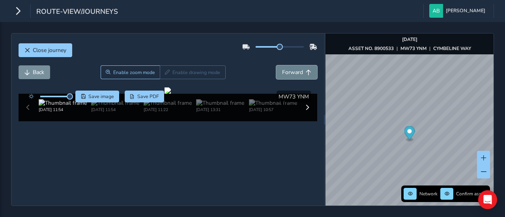
click at [294, 69] on span "Forward" at bounding box center [292, 72] width 21 height 7
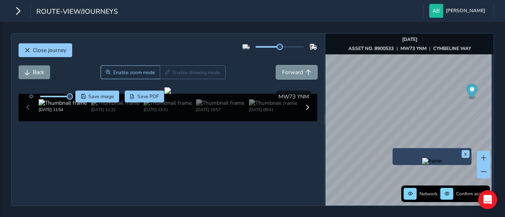
drag, startPoint x: 405, startPoint y: 136, endPoint x: 469, endPoint y: 97, distance: 74.7
click at [470, 94] on icon "Map marker" at bounding box center [472, 91] width 11 height 14
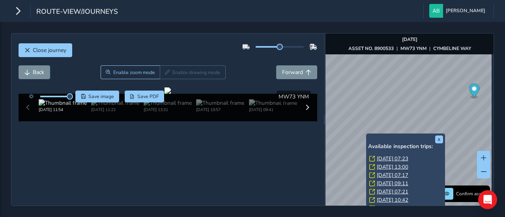
click at [367, 135] on div "x Available inspection trips: [DATE] 07:23 [DATE] 13:00 [DATE] 07:17 [DATE] 09:…" at bounding box center [405, 178] width 79 height 89
click at [388, 167] on link "[DATE] 13:00" at bounding box center [393, 167] width 32 height 7
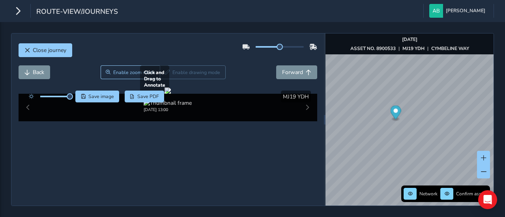
drag, startPoint x: 175, startPoint y: 145, endPoint x: 280, endPoint y: 109, distance: 110.7
click at [171, 94] on div at bounding box center [168, 91] width 6 height 6
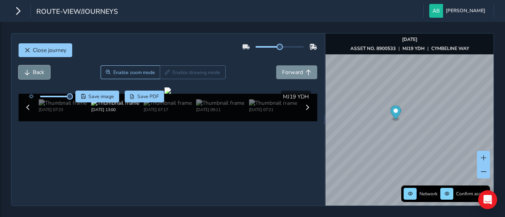
click at [39, 73] on span "Back" at bounding box center [38, 72] width 11 height 7
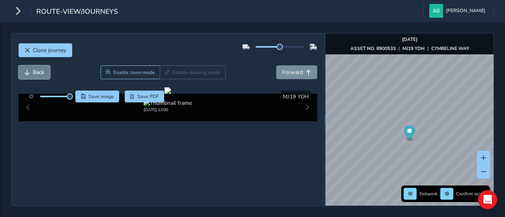
click at [39, 73] on span "Back" at bounding box center [38, 72] width 11 height 7
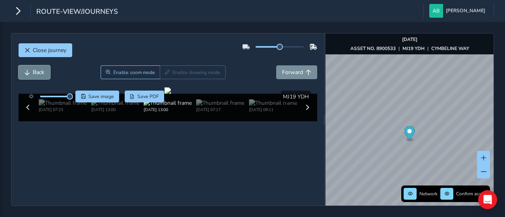
click at [39, 73] on span "Back" at bounding box center [38, 72] width 11 height 7
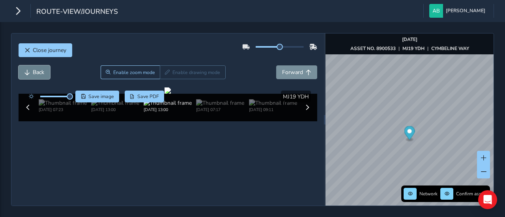
click at [39, 73] on span "Back" at bounding box center [38, 72] width 11 height 7
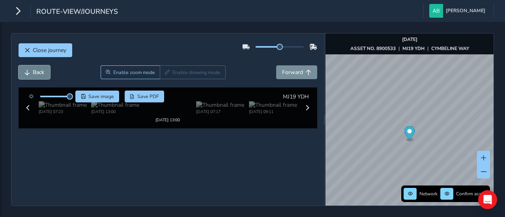
click at [39, 73] on span "Back" at bounding box center [38, 72] width 11 height 7
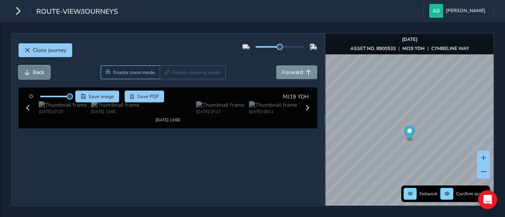
click at [39, 73] on span "Back" at bounding box center [38, 72] width 11 height 7
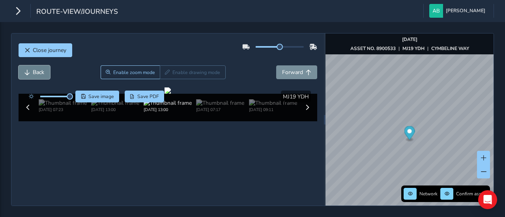
click at [39, 73] on span "Back" at bounding box center [38, 72] width 11 height 7
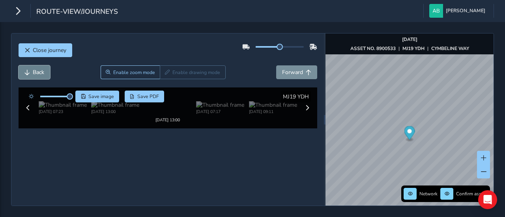
click at [39, 73] on span "Back" at bounding box center [38, 72] width 11 height 7
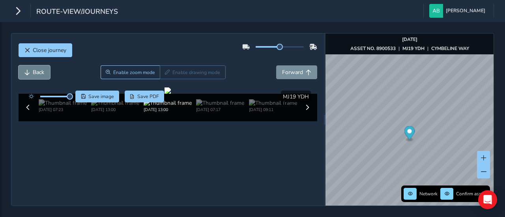
click at [39, 73] on span "Back" at bounding box center [38, 72] width 11 height 7
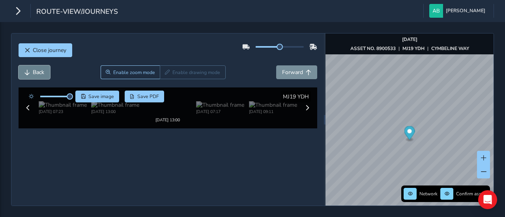
click at [39, 73] on span "Back" at bounding box center [38, 72] width 11 height 7
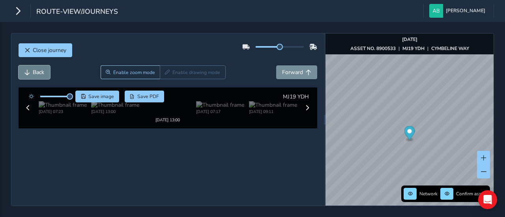
click at [39, 73] on span "Back" at bounding box center [38, 72] width 11 height 7
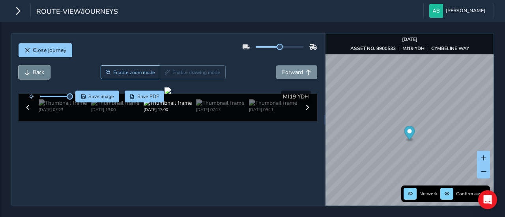
click at [39, 73] on span "Back" at bounding box center [38, 72] width 11 height 7
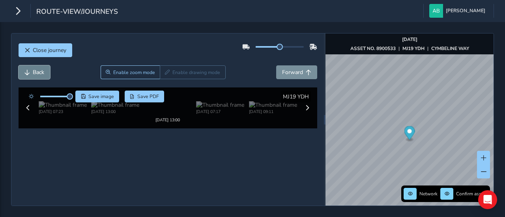
click at [39, 73] on span "Back" at bounding box center [38, 72] width 11 height 7
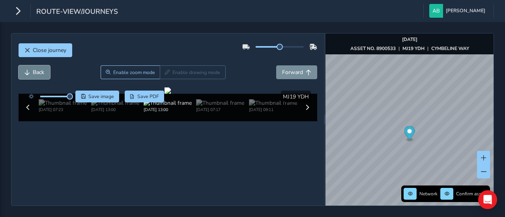
click at [39, 73] on span "Back" at bounding box center [38, 72] width 11 height 7
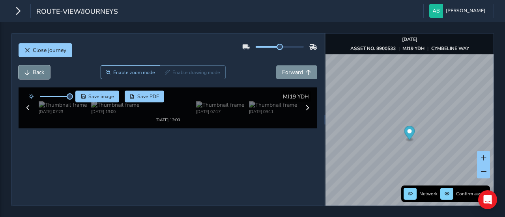
click at [39, 73] on span "Back" at bounding box center [38, 72] width 11 height 7
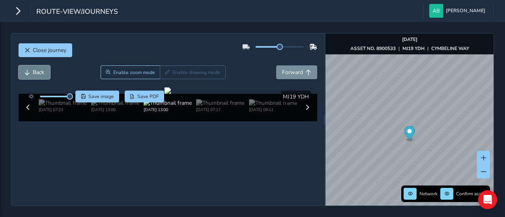
click at [39, 73] on span "Back" at bounding box center [38, 72] width 11 height 7
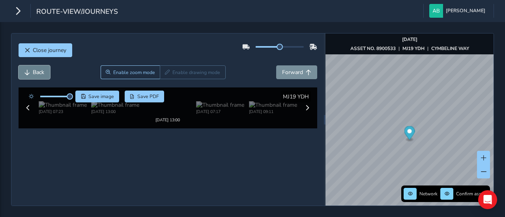
click at [39, 73] on span "Back" at bounding box center [38, 72] width 11 height 7
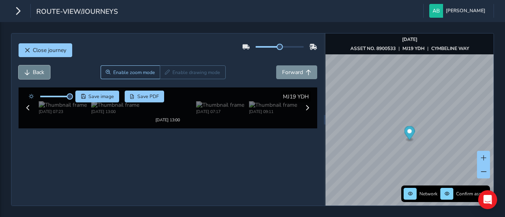
click at [39, 73] on span "Back" at bounding box center [38, 72] width 11 height 7
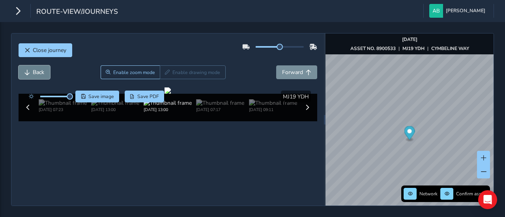
click at [39, 73] on span "Back" at bounding box center [38, 72] width 11 height 7
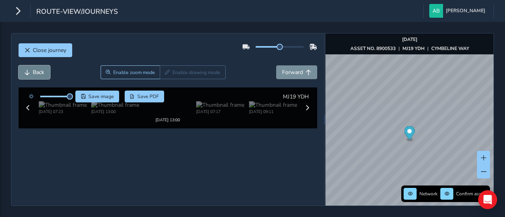
click at [39, 73] on span "Back" at bounding box center [38, 72] width 11 height 7
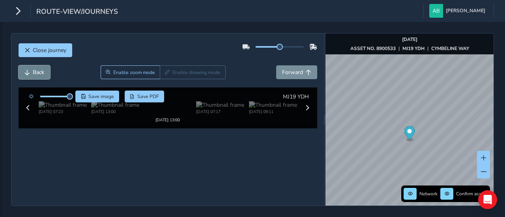
click at [39, 73] on span "Back" at bounding box center [38, 72] width 11 height 7
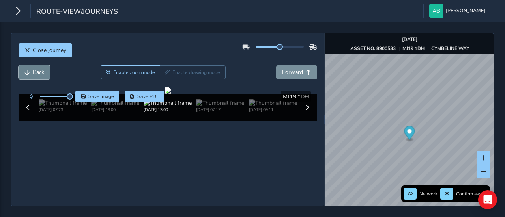
click at [39, 73] on span "Back" at bounding box center [38, 72] width 11 height 7
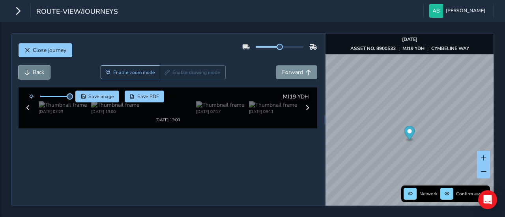
click at [39, 73] on span "Back" at bounding box center [38, 72] width 11 height 7
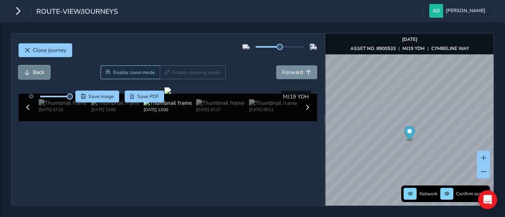
click at [39, 73] on span "Back" at bounding box center [38, 72] width 11 height 7
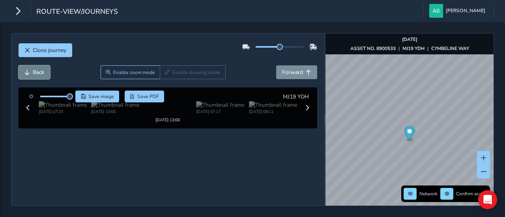
click at [39, 73] on span "Back" at bounding box center [38, 72] width 11 height 7
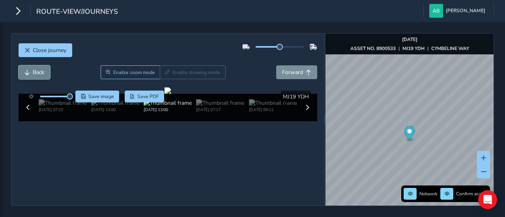
click at [39, 73] on span "Back" at bounding box center [38, 72] width 11 height 7
click at [106, 97] on span "Save image" at bounding box center [101, 97] width 26 height 6
